Goal: Leave review/rating: Share an evaluation or opinion about a product, service, or content

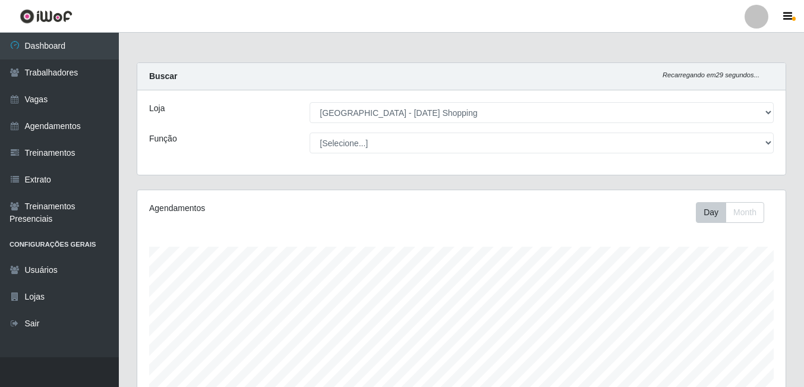
select select "471"
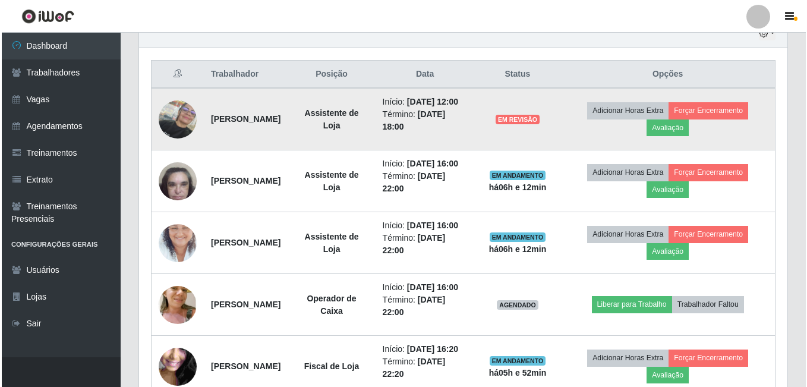
scroll to position [369, 0]
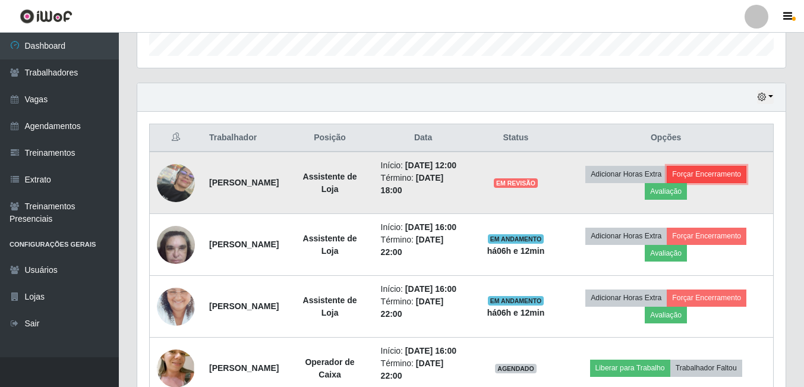
click at [731, 180] on button "Forçar Encerramento" at bounding box center [707, 174] width 80 height 17
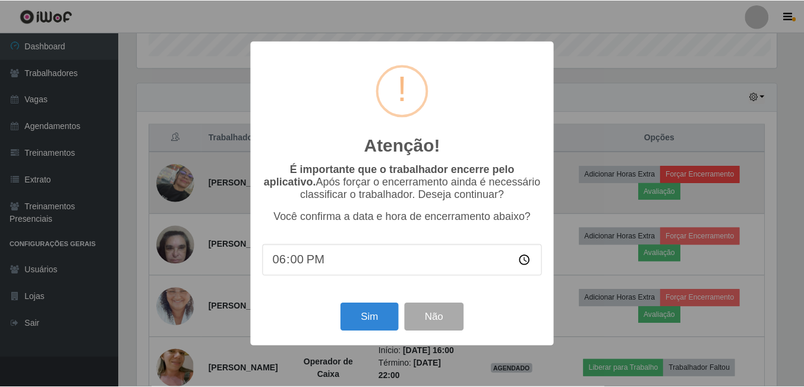
scroll to position [247, 642]
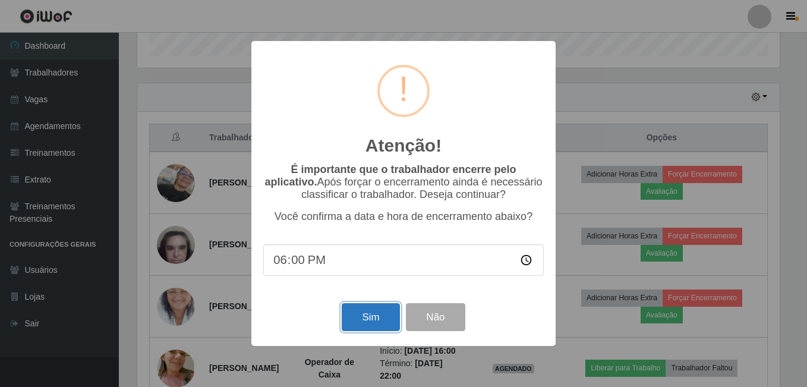
click at [365, 315] on button "Sim" at bounding box center [371, 317] width 58 height 28
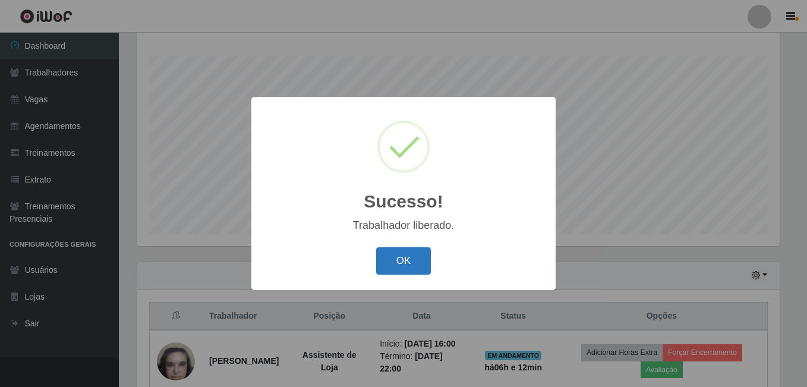
click at [411, 263] on button "OK" at bounding box center [403, 261] width 55 height 28
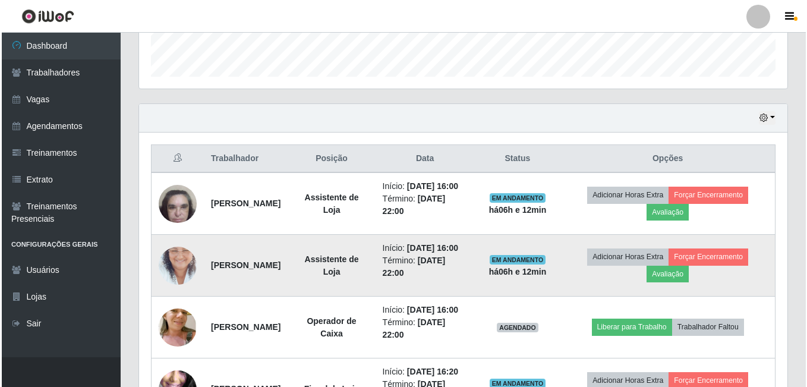
scroll to position [369, 0]
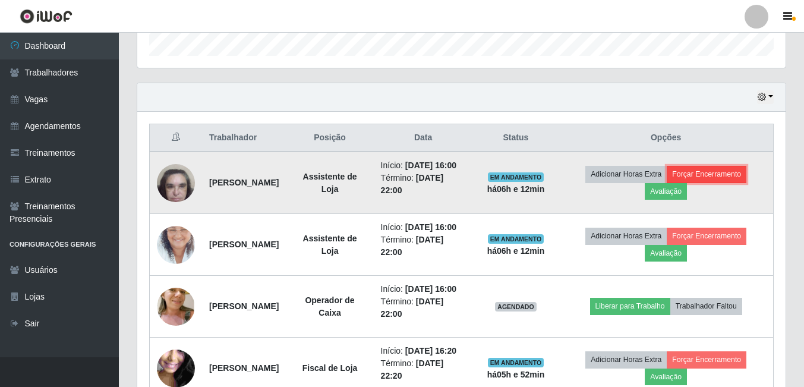
click at [716, 178] on button "Forçar Encerramento" at bounding box center [707, 174] width 80 height 17
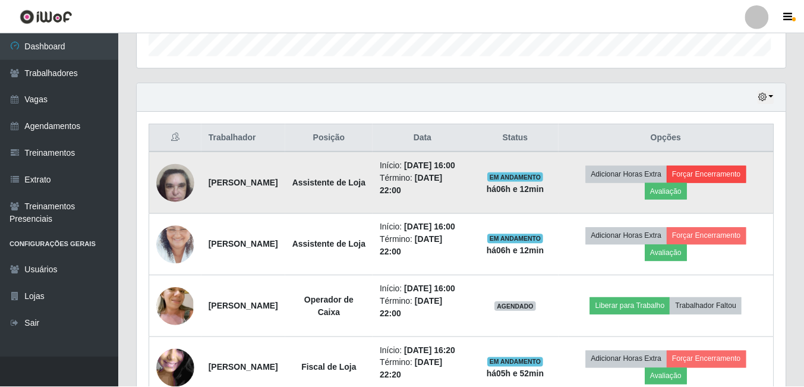
scroll to position [247, 642]
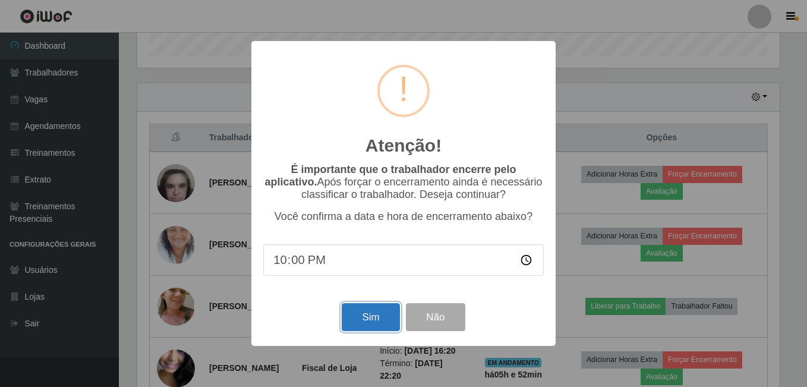
click at [381, 320] on button "Sim" at bounding box center [371, 317] width 58 height 28
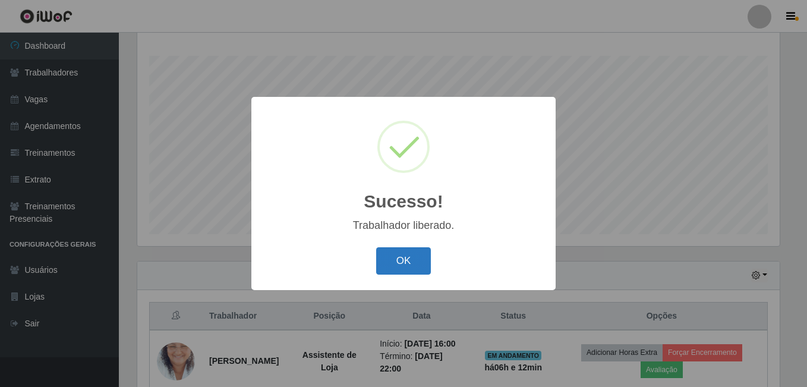
click at [411, 267] on button "OK" at bounding box center [403, 261] width 55 height 28
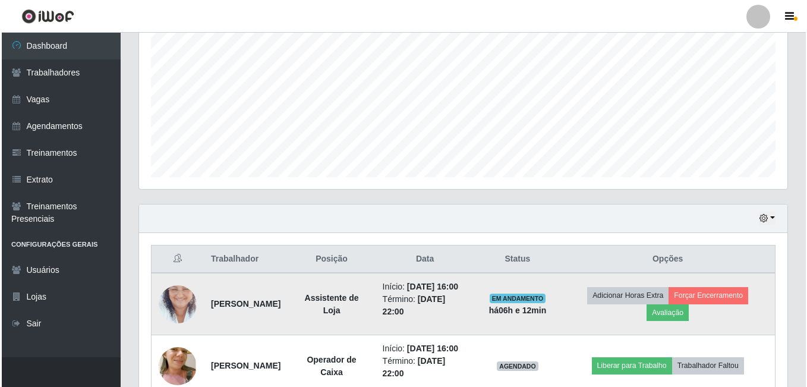
scroll to position [310, 0]
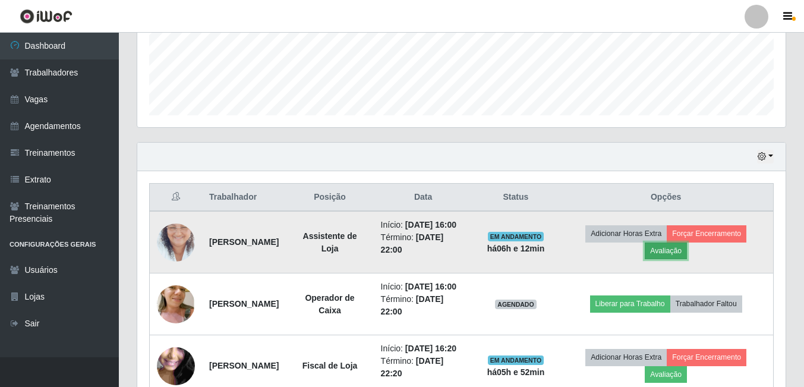
click at [687, 255] on button "Avaliação" at bounding box center [666, 250] width 42 height 17
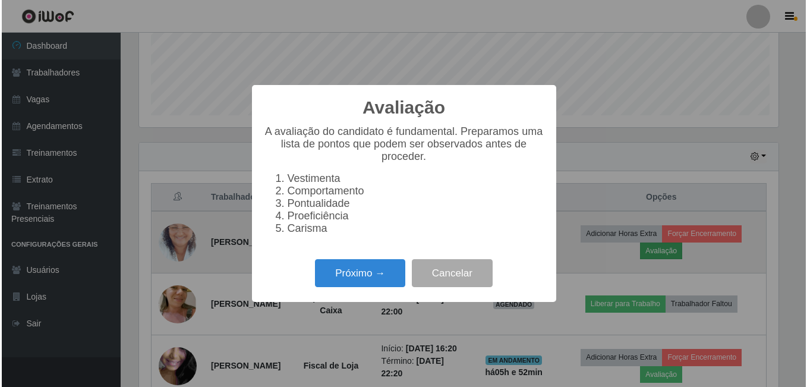
scroll to position [247, 642]
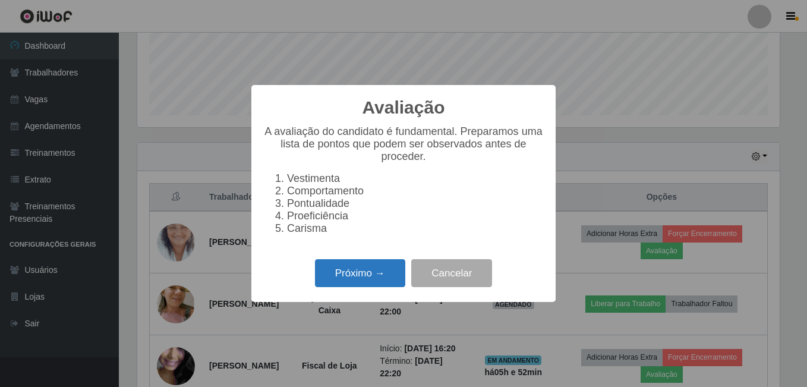
click at [367, 281] on button "Próximo →" at bounding box center [360, 273] width 90 height 28
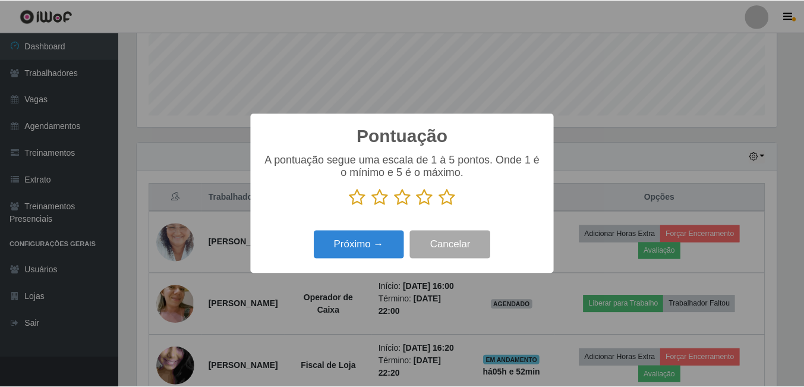
scroll to position [593921, 593525]
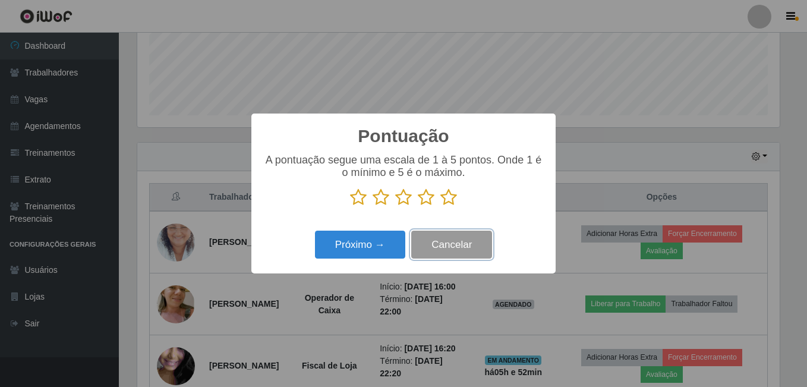
click at [438, 244] on button "Cancelar" at bounding box center [451, 245] width 81 height 28
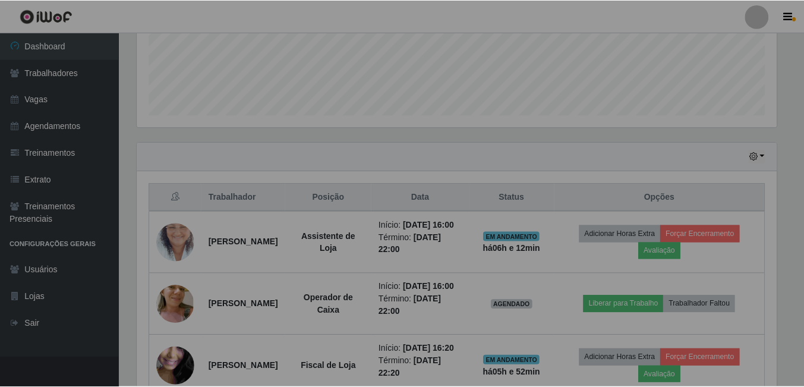
scroll to position [247, 648]
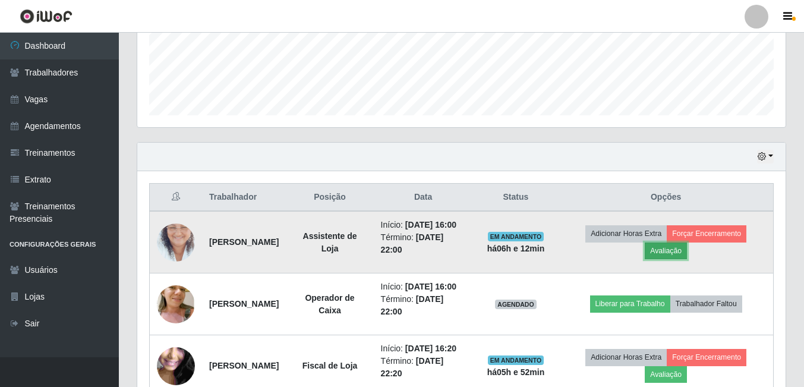
click at [687, 255] on button "Avaliação" at bounding box center [666, 250] width 42 height 17
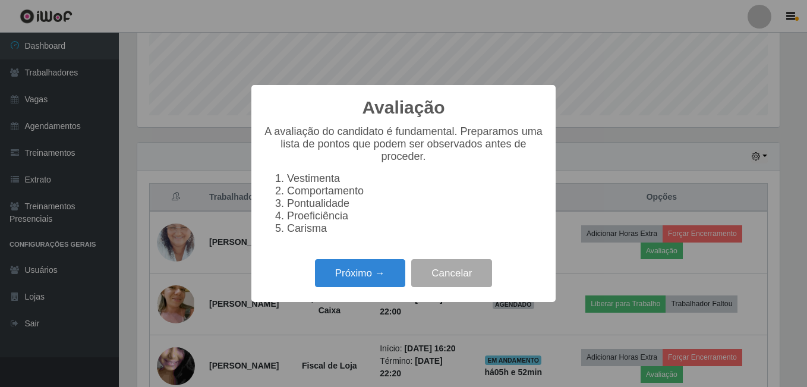
click at [294, 191] on li "Comportamento" at bounding box center [415, 191] width 257 height 12
click at [370, 279] on button "Próximo →" at bounding box center [360, 273] width 90 height 28
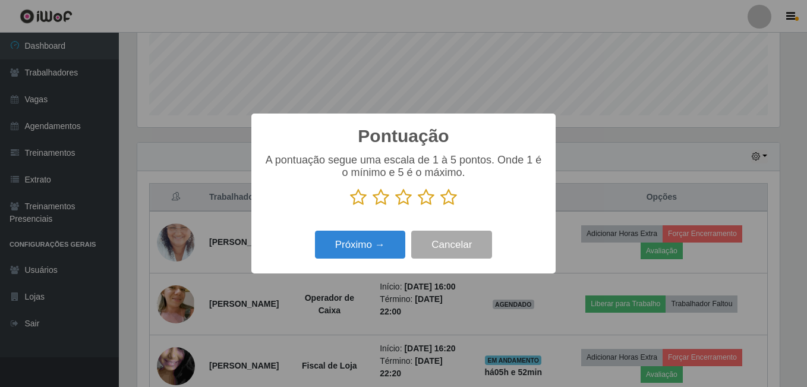
click at [403, 201] on icon at bounding box center [403, 197] width 17 height 18
click at [395, 206] on input "radio" at bounding box center [395, 206] width 0 height 0
click at [371, 244] on button "Próximo →" at bounding box center [360, 245] width 90 height 28
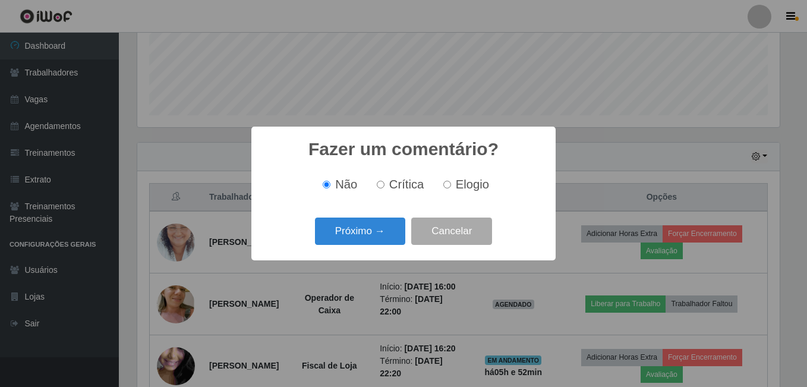
click at [384, 184] on input "Crítica" at bounding box center [381, 185] width 8 height 8
radio input "true"
click at [358, 235] on button "Próximo →" at bounding box center [360, 231] width 90 height 28
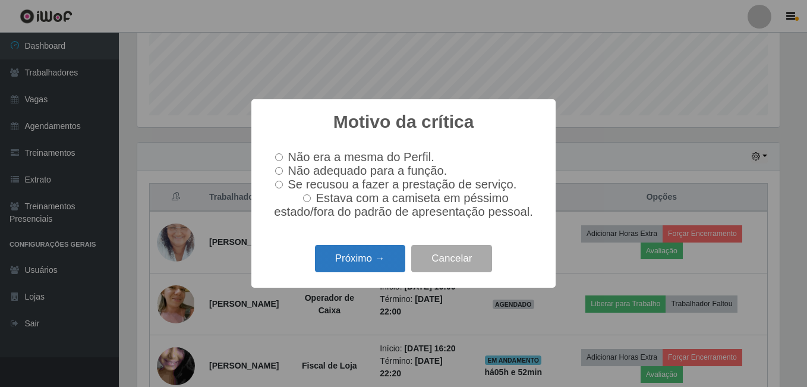
click at [380, 270] on button "Próximo →" at bounding box center [360, 259] width 90 height 28
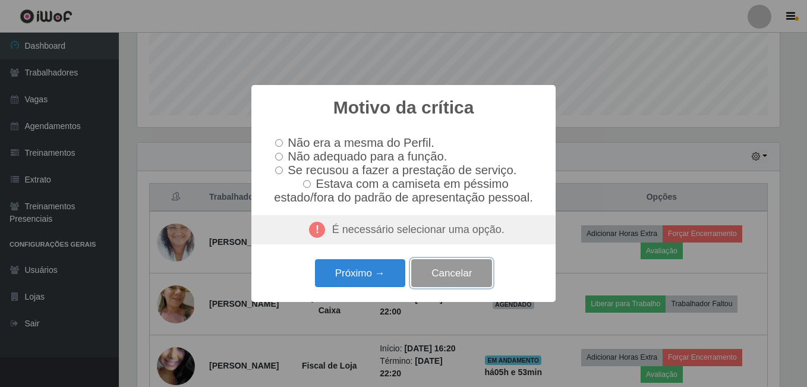
click at [453, 276] on button "Cancelar" at bounding box center [451, 273] width 81 height 28
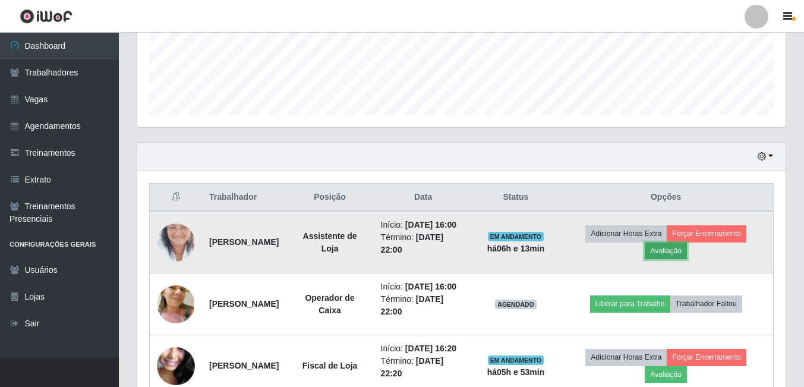
click at [685, 248] on button "Avaliação" at bounding box center [666, 250] width 42 height 17
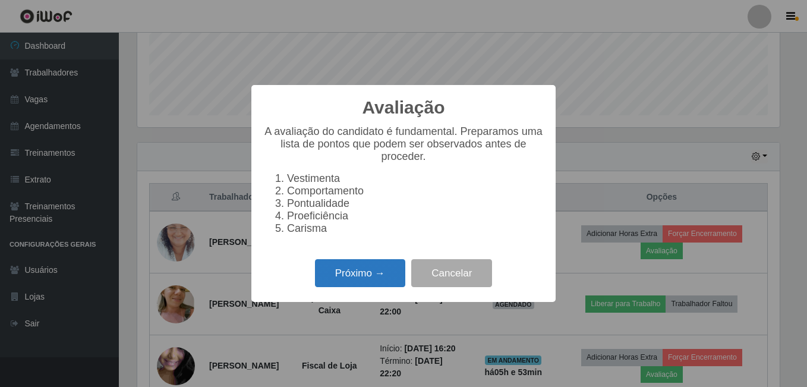
click at [369, 276] on button "Próximo →" at bounding box center [360, 273] width 90 height 28
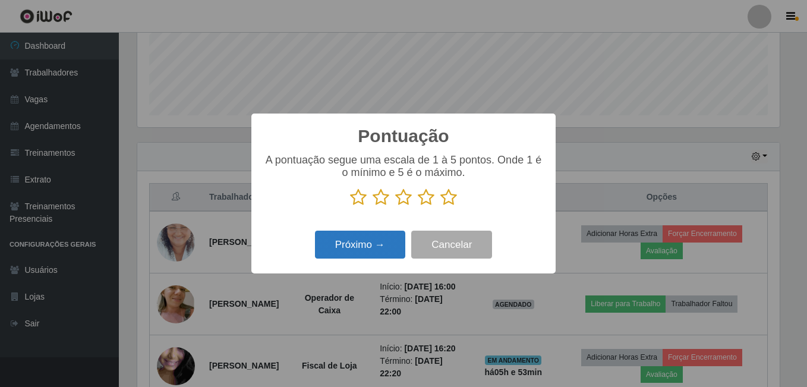
click at [380, 245] on button "Próximo →" at bounding box center [360, 245] width 90 height 28
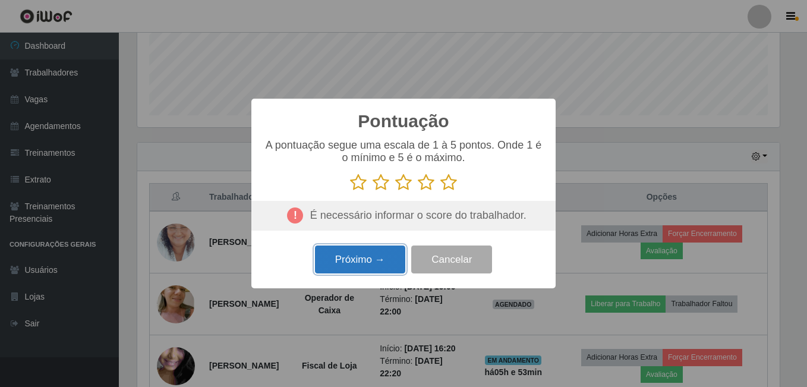
click at [377, 260] on button "Próximo →" at bounding box center [360, 259] width 90 height 28
click at [419, 186] on icon at bounding box center [426, 182] width 17 height 18
click at [418, 191] on input "radio" at bounding box center [418, 191] width 0 height 0
click at [377, 263] on button "Próximo →" at bounding box center [360, 259] width 90 height 28
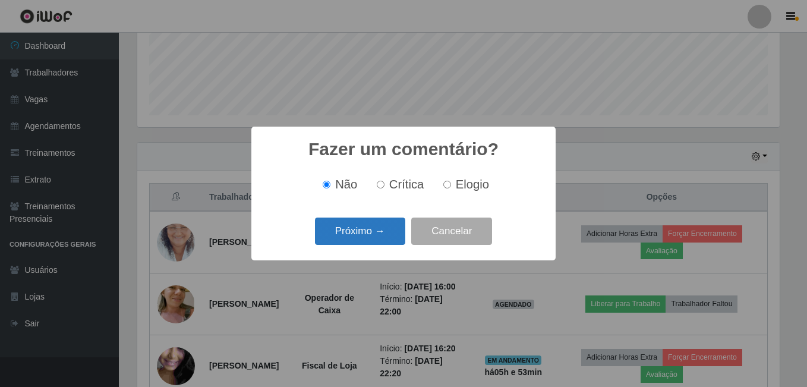
click at [387, 227] on button "Próximo →" at bounding box center [360, 231] width 90 height 28
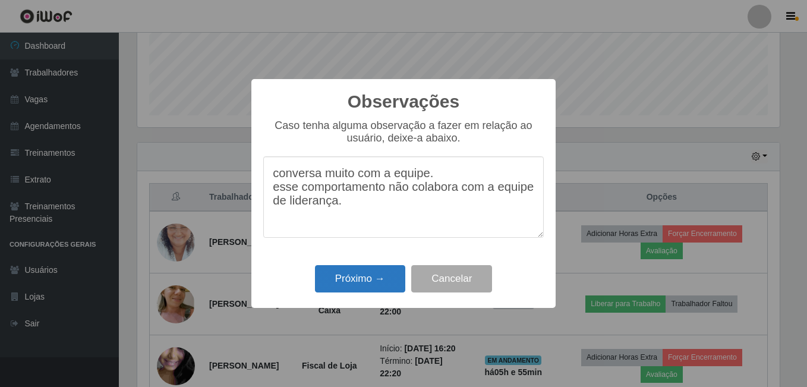
type textarea "conversa muito com a equipe. esse comportamento não colabora com a equipe de li…"
click at [365, 278] on button "Próximo →" at bounding box center [360, 279] width 90 height 28
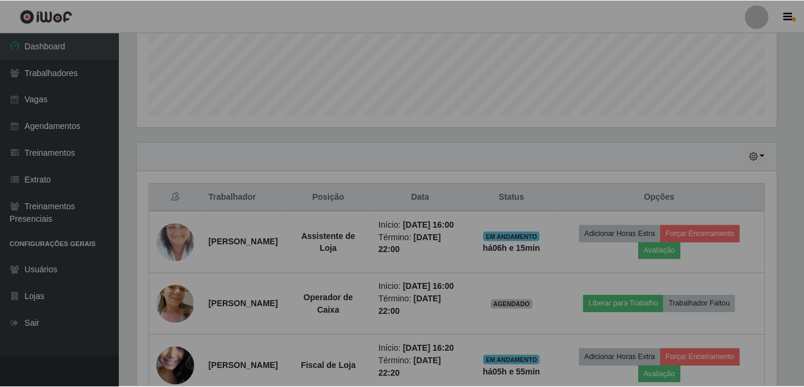
scroll to position [247, 648]
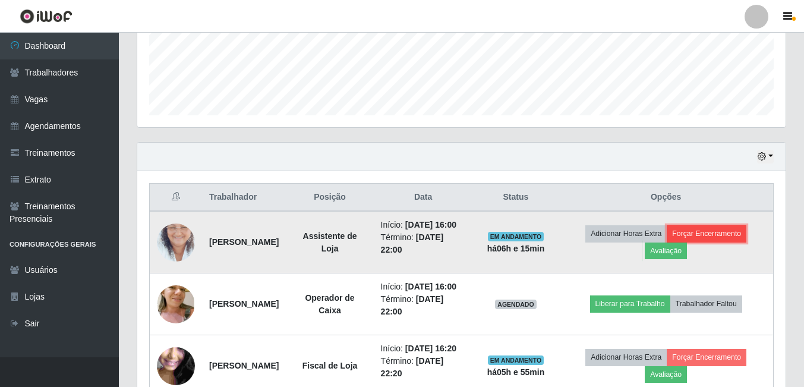
click at [714, 238] on button "Forçar Encerramento" at bounding box center [707, 233] width 80 height 17
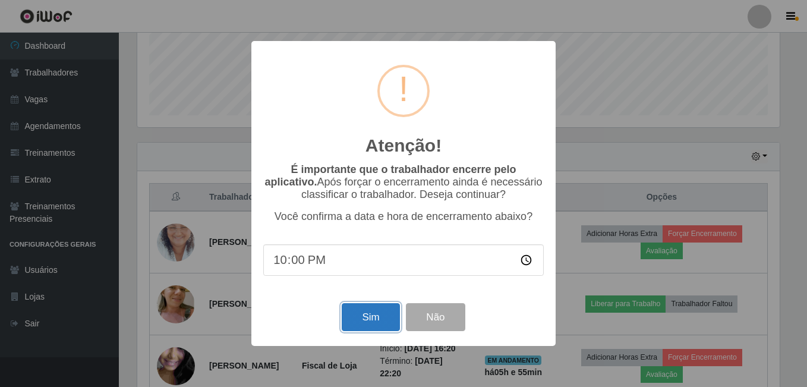
click at [378, 321] on button "Sim" at bounding box center [371, 317] width 58 height 28
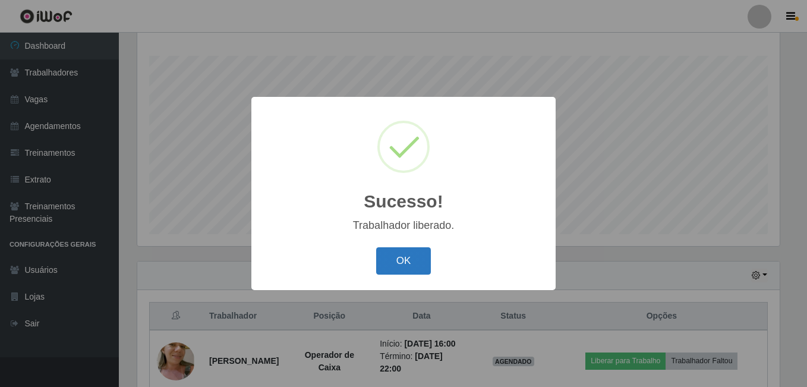
click at [415, 257] on button "OK" at bounding box center [403, 261] width 55 height 28
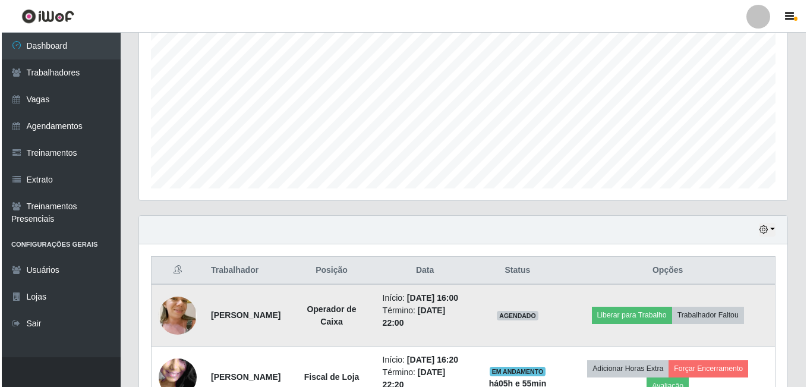
scroll to position [369, 0]
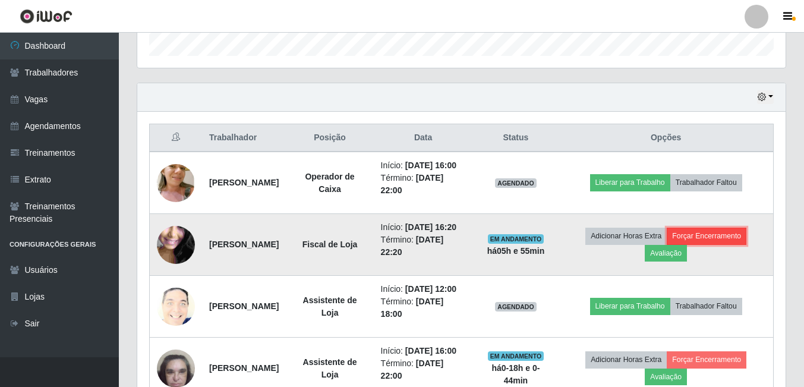
click at [717, 244] on button "Forçar Encerramento" at bounding box center [707, 236] width 80 height 17
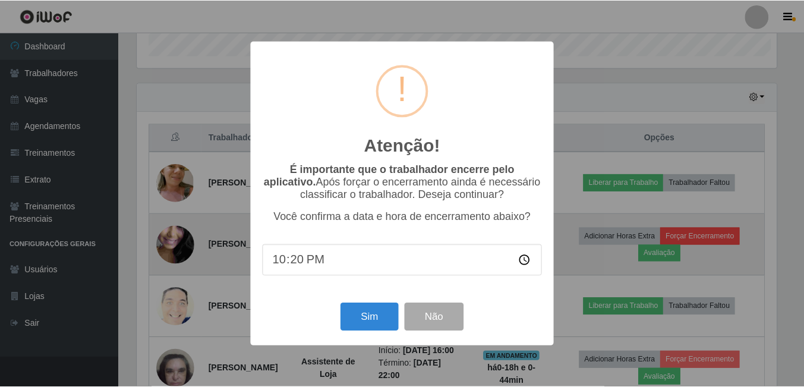
scroll to position [247, 642]
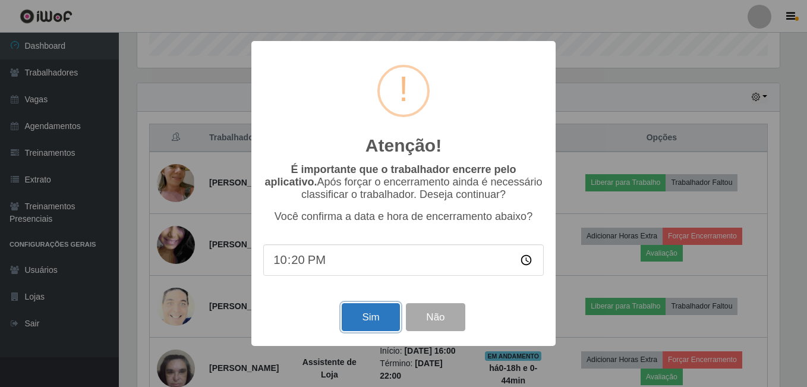
click at [380, 324] on button "Sim" at bounding box center [371, 317] width 58 height 28
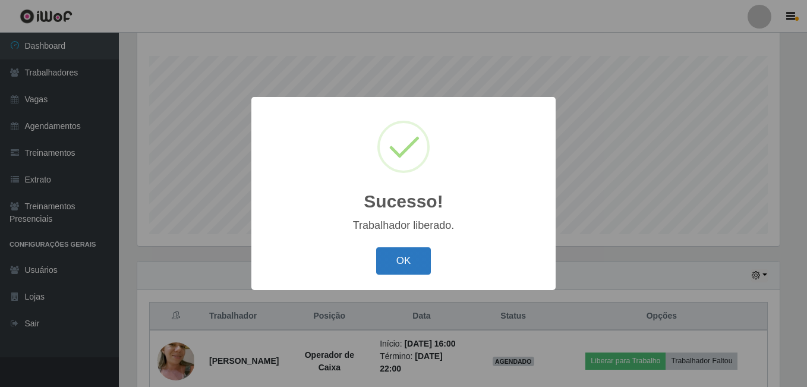
click at [402, 256] on button "OK" at bounding box center [403, 261] width 55 height 28
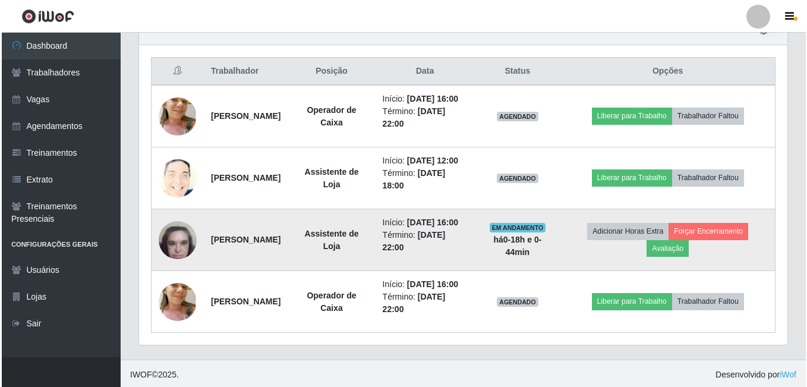
scroll to position [488, 0]
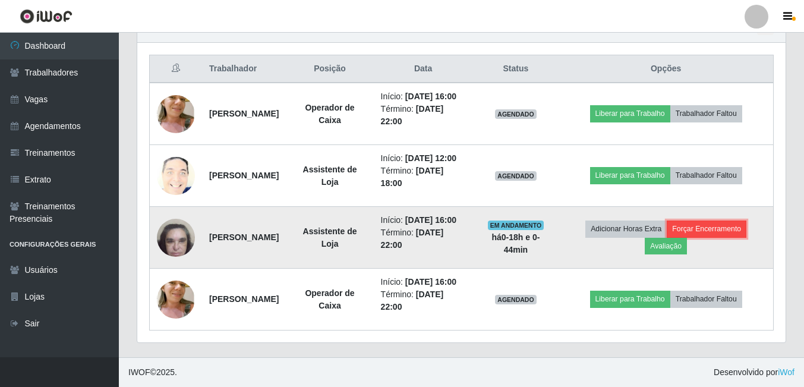
click at [721, 220] on button "Forçar Encerramento" at bounding box center [707, 228] width 80 height 17
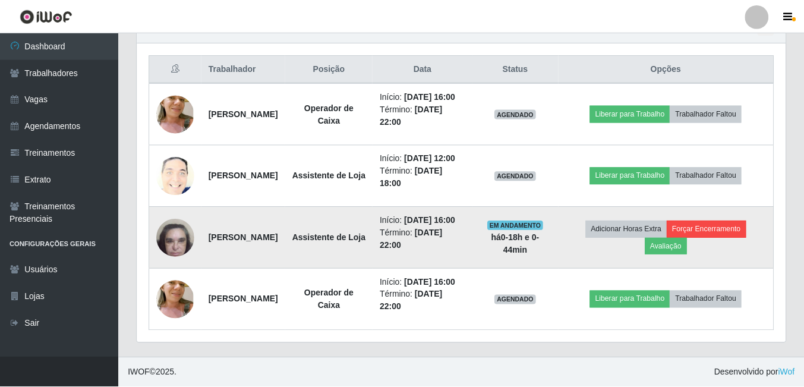
scroll to position [247, 642]
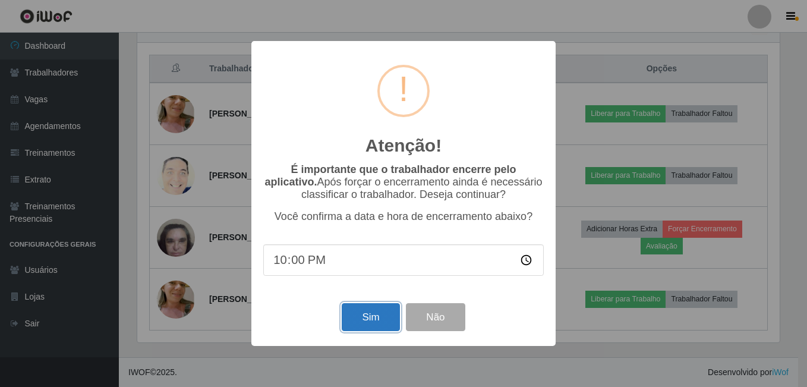
click at [374, 320] on button "Sim" at bounding box center [371, 317] width 58 height 28
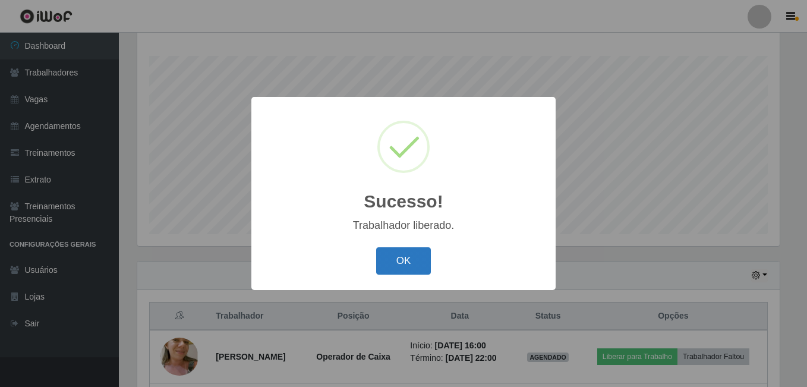
click at [412, 258] on button "OK" at bounding box center [403, 261] width 55 height 28
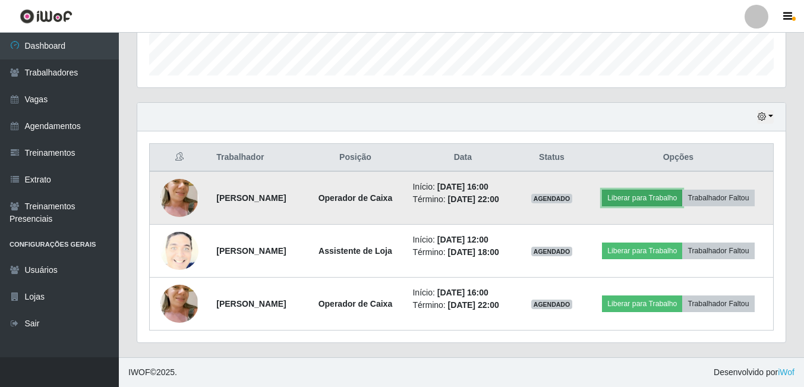
click at [657, 199] on button "Liberar para Trabalho" at bounding box center [642, 198] width 80 height 17
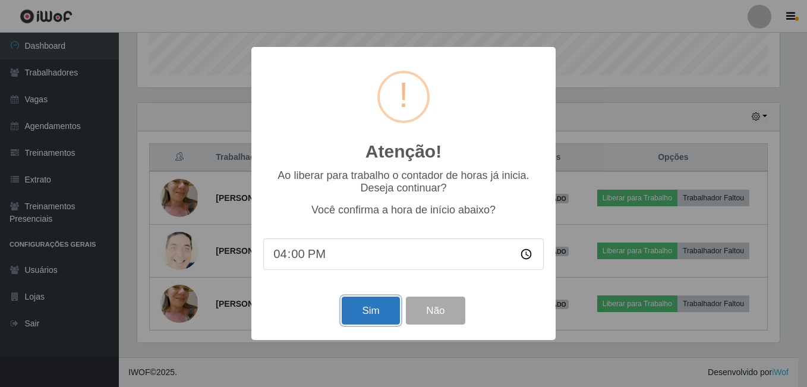
click at [363, 311] on button "Sim" at bounding box center [371, 310] width 58 height 28
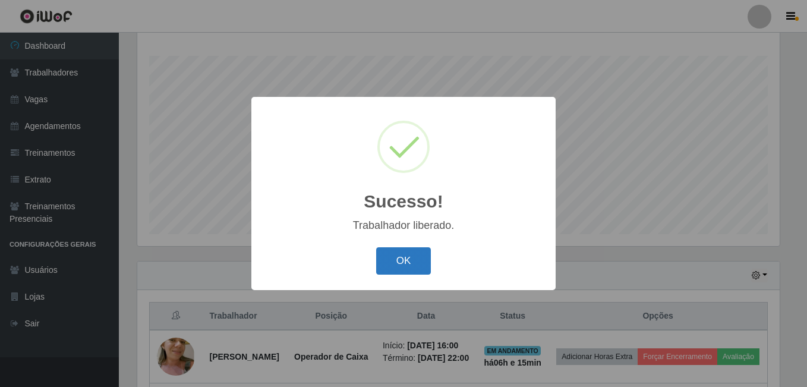
click at [408, 250] on button "OK" at bounding box center [403, 261] width 55 height 28
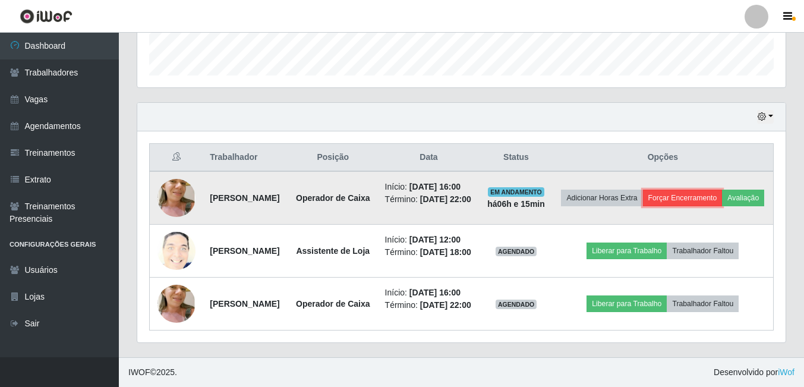
click at [708, 190] on button "Forçar Encerramento" at bounding box center [683, 198] width 80 height 17
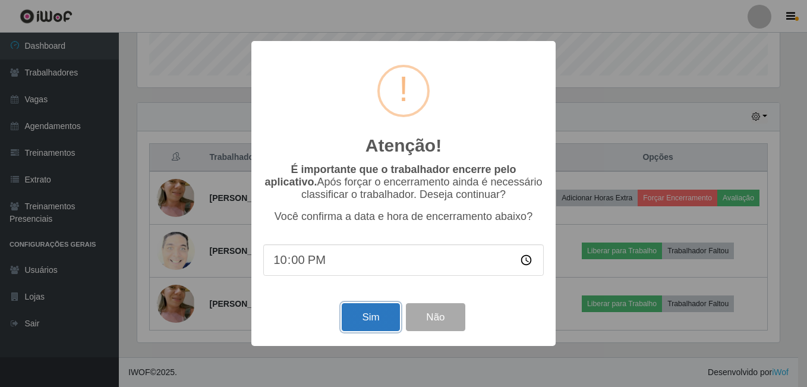
click at [379, 312] on button "Sim" at bounding box center [371, 317] width 58 height 28
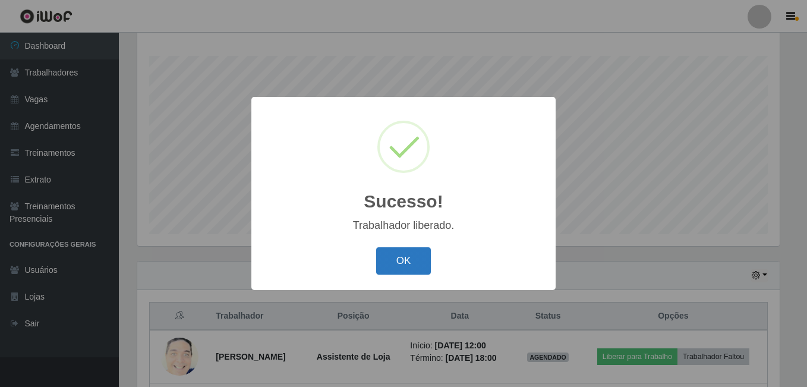
click at [406, 262] on button "OK" at bounding box center [403, 261] width 55 height 28
